Goal: Information Seeking & Learning: Learn about a topic

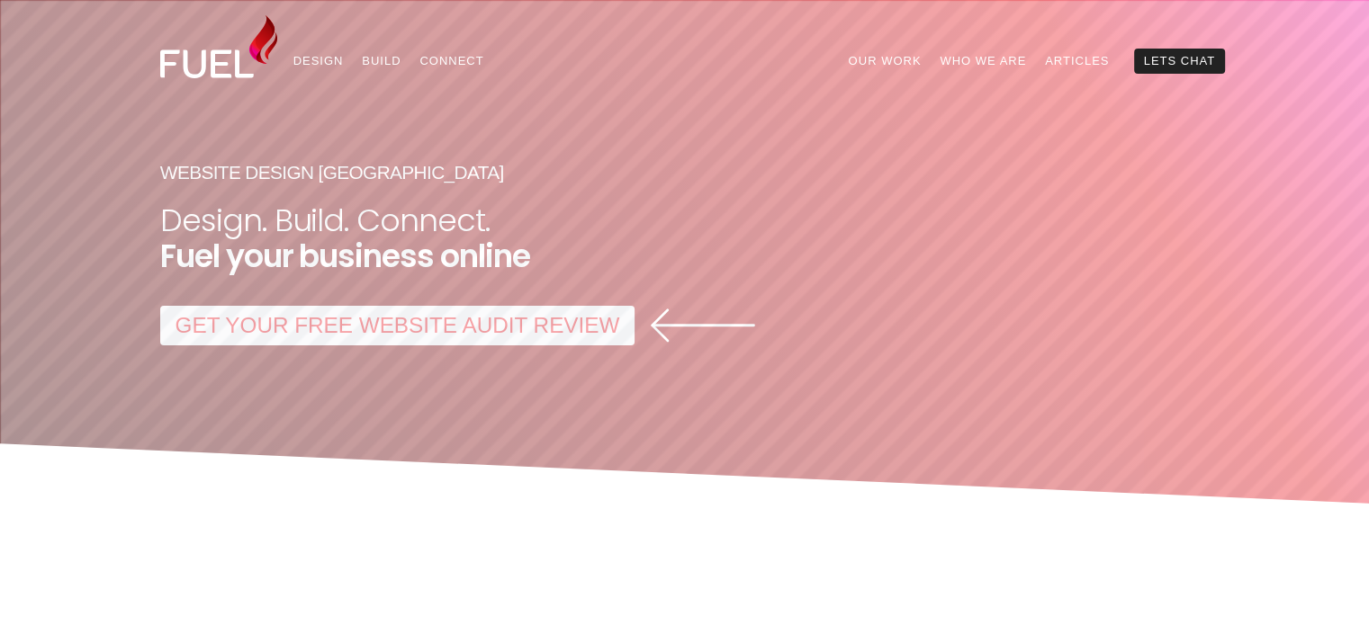
click at [447, 328] on link "GET YOUR FREE WEBSITE AUDIT REVIEW" at bounding box center [397, 326] width 474 height 40
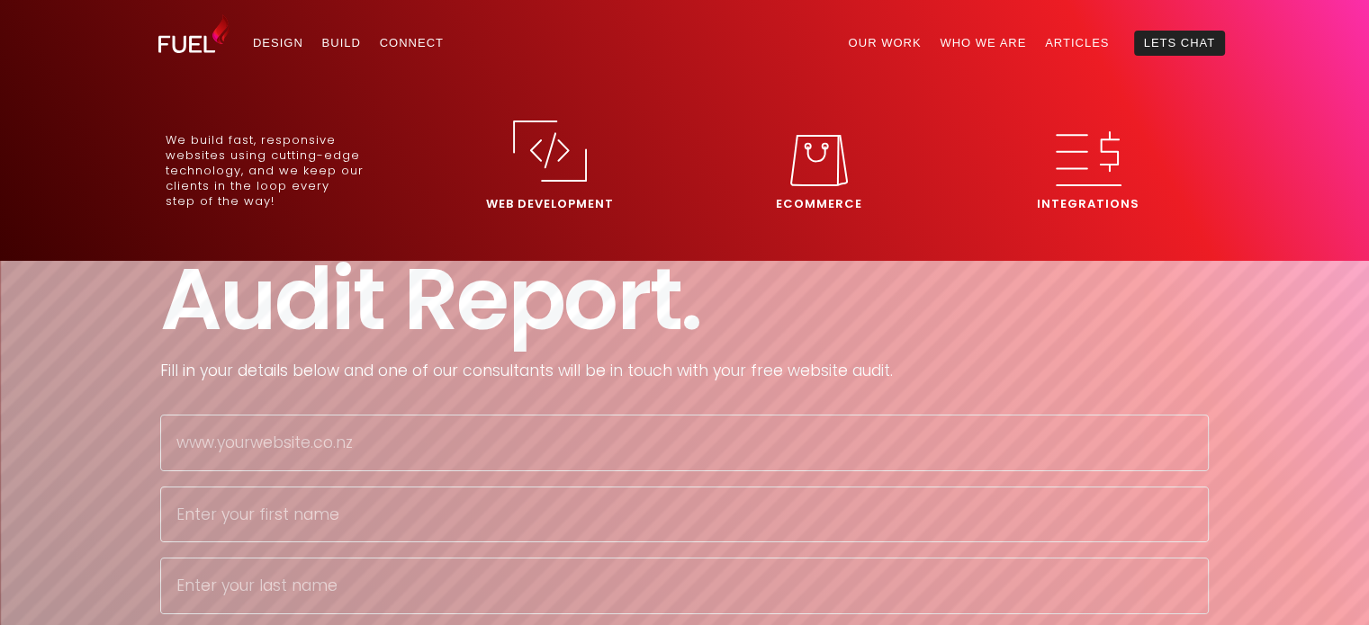
click at [553, 154] on img at bounding box center [550, 151] width 74 height 61
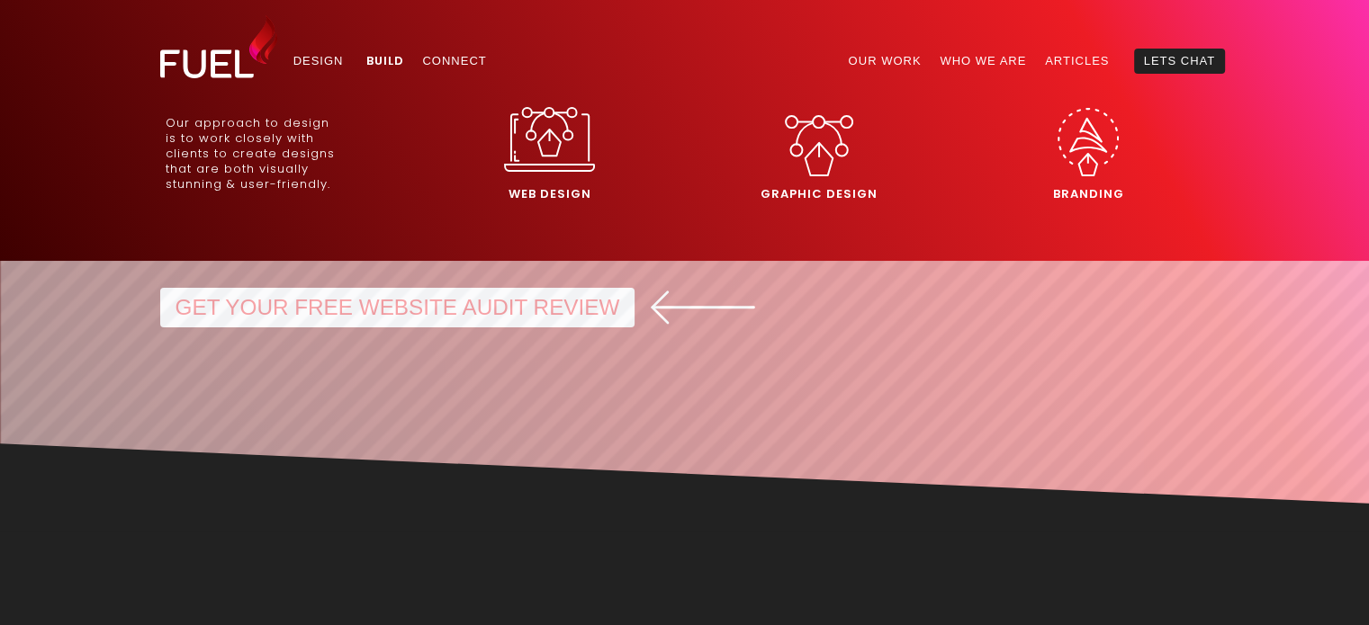
click at [562, 157] on img at bounding box center [549, 139] width 91 height 65
